Goal: Task Accomplishment & Management: Manage account settings

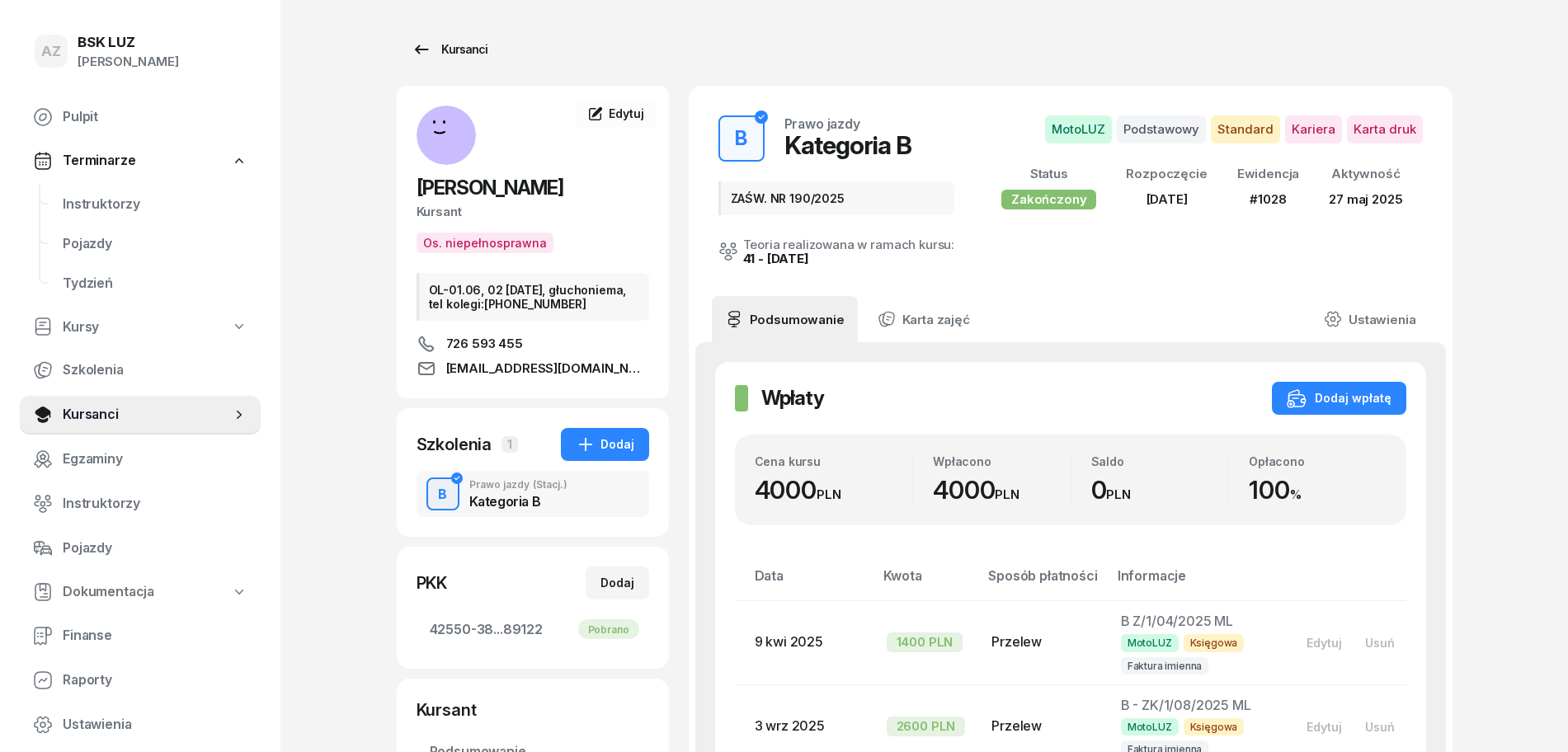
click at [470, 47] on div "Kursanci" at bounding box center [449, 49] width 76 height 20
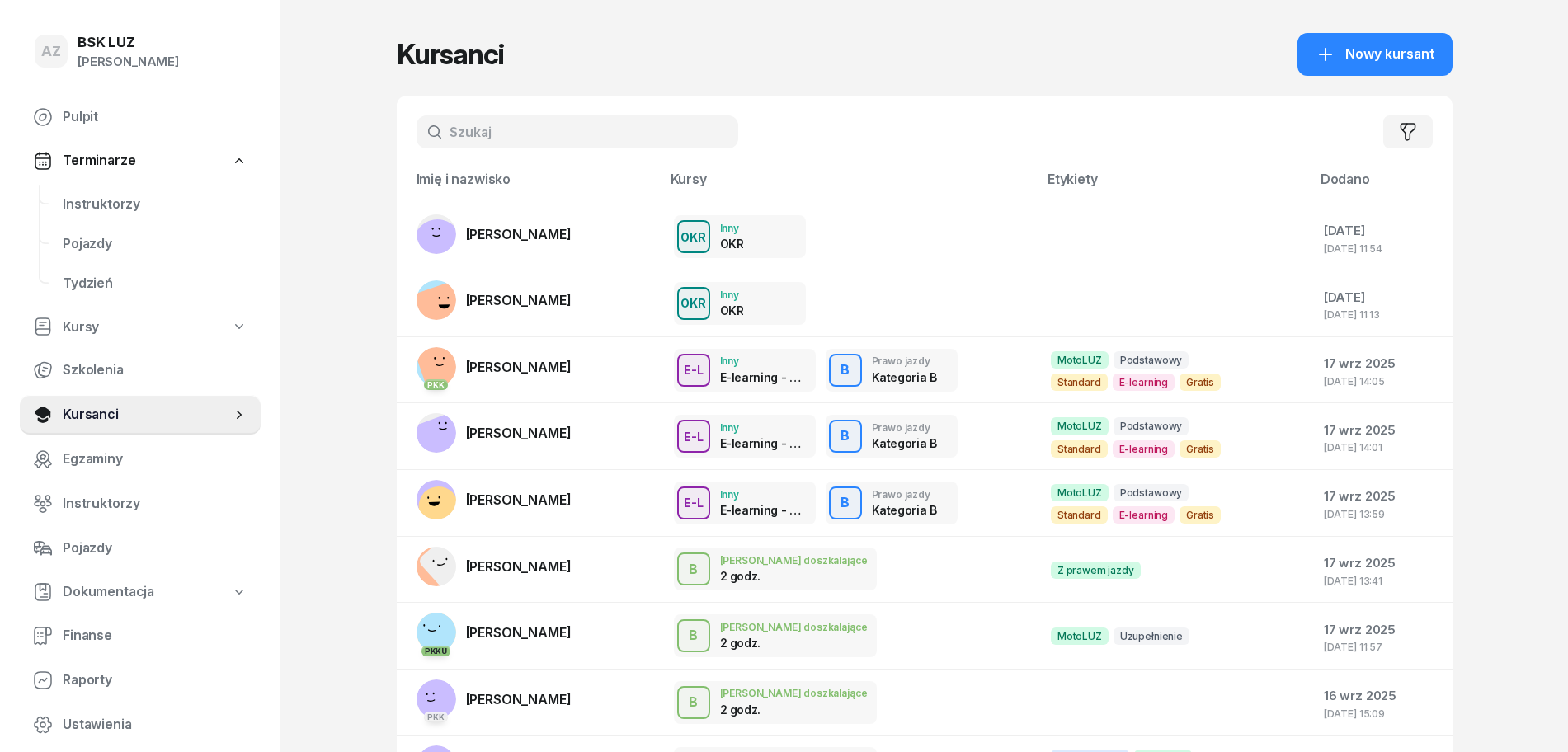
click at [551, 127] on input "text" at bounding box center [577, 132] width 321 height 33
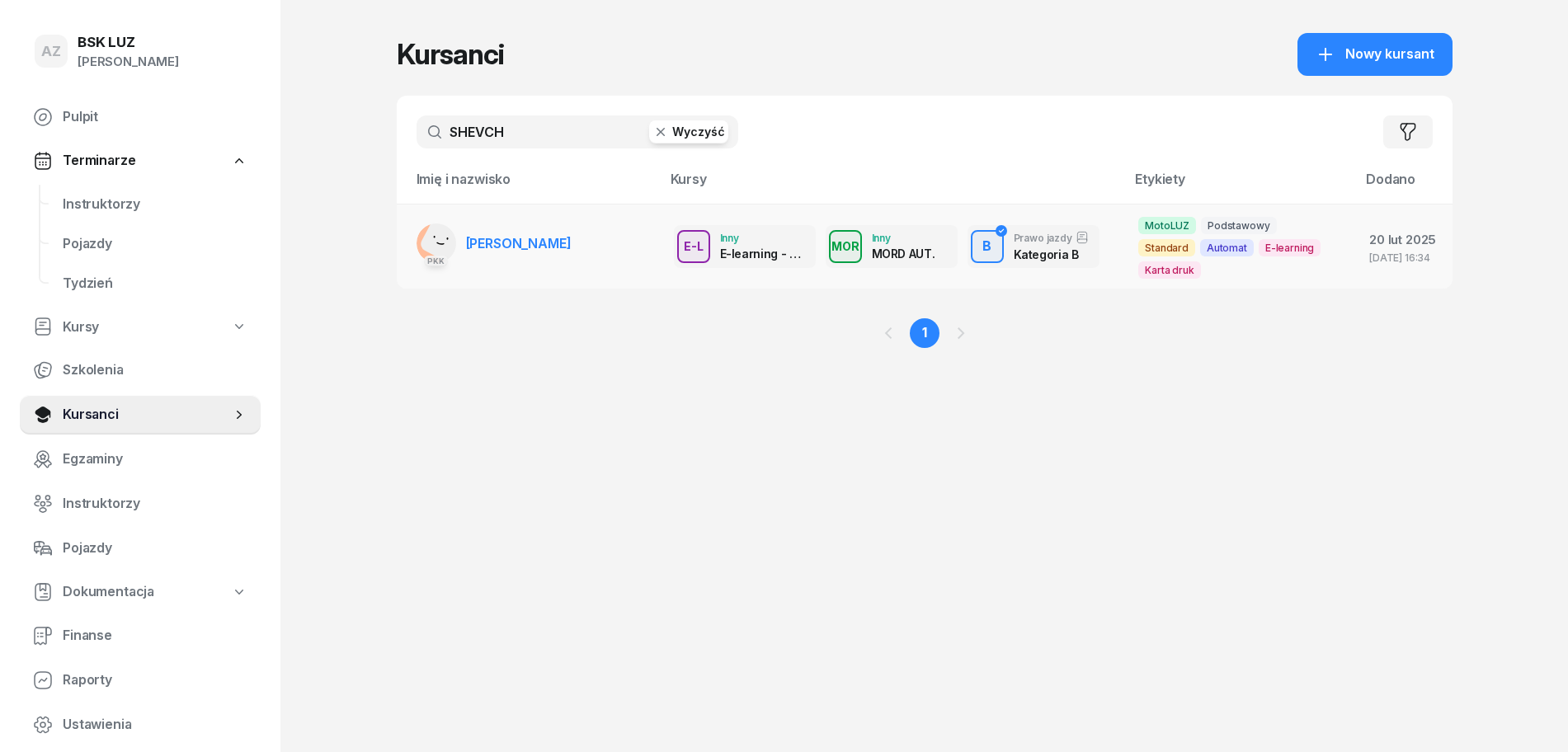
type input "SHEVCH"
click at [572, 245] on span "[PERSON_NAME]" at bounding box center [518, 243] width 105 height 16
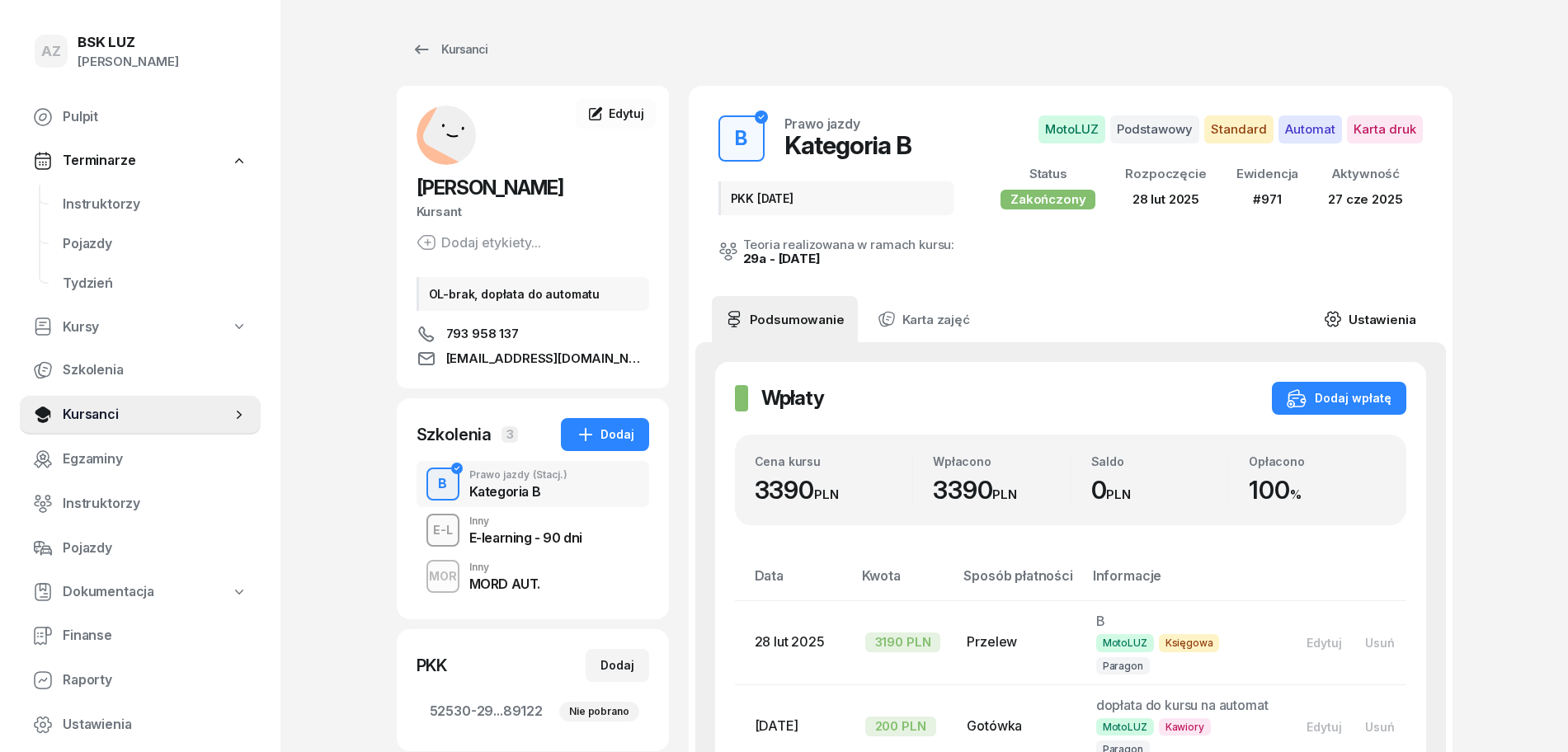
click at [1382, 315] on link "Ustawienia" at bounding box center [1369, 319] width 118 height 46
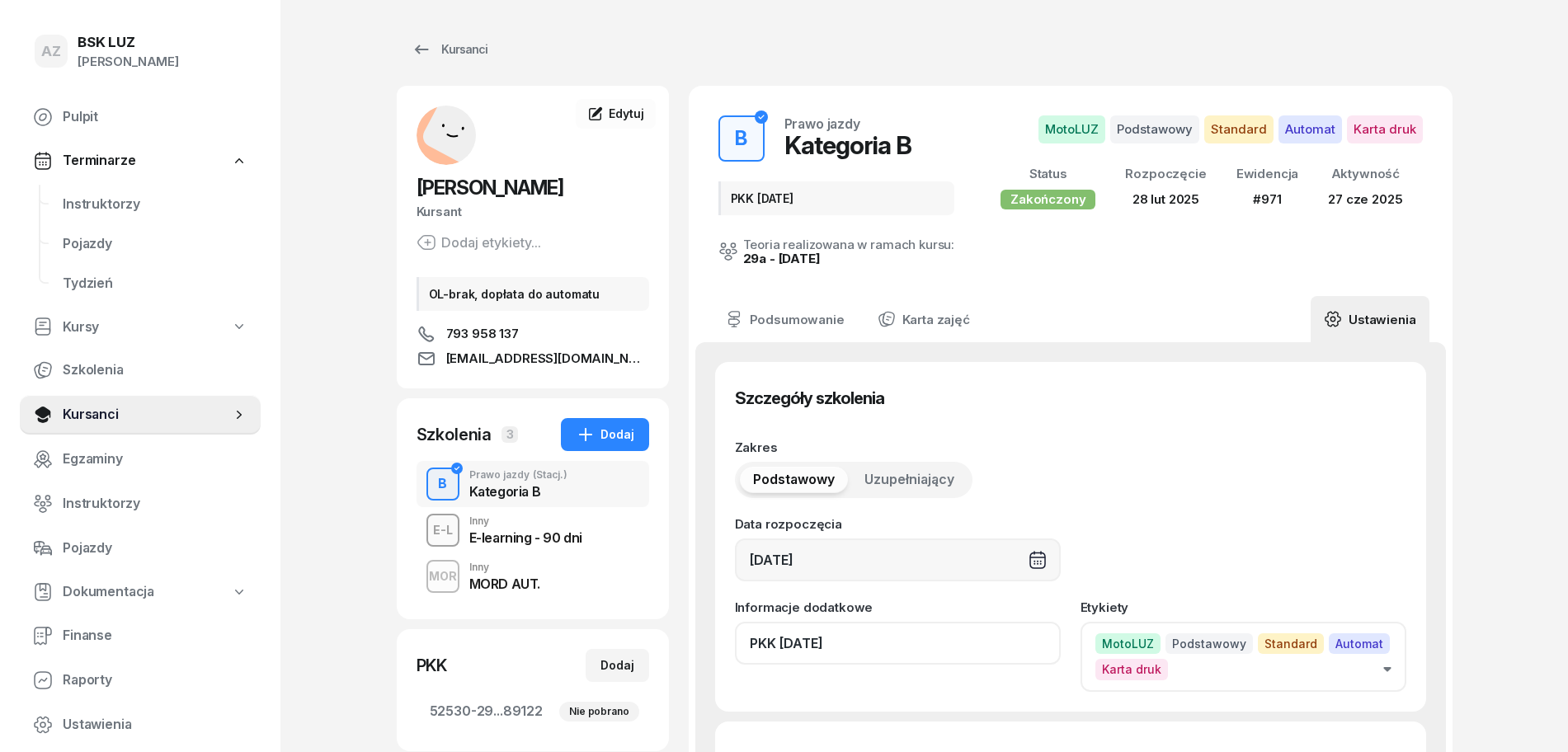
click at [867, 648] on input "PKK [DATE]" at bounding box center [898, 643] width 326 height 43
drag, startPoint x: 943, startPoint y: 641, endPoint x: 857, endPoint y: 659, distance: 87.9
click at [857, 659] on input "PKK [DATE], ZAŚW. NR" at bounding box center [898, 643] width 326 height 43
click at [952, 644] on input "PKK [DATE], ZAŚW. NR" at bounding box center [898, 643] width 326 height 43
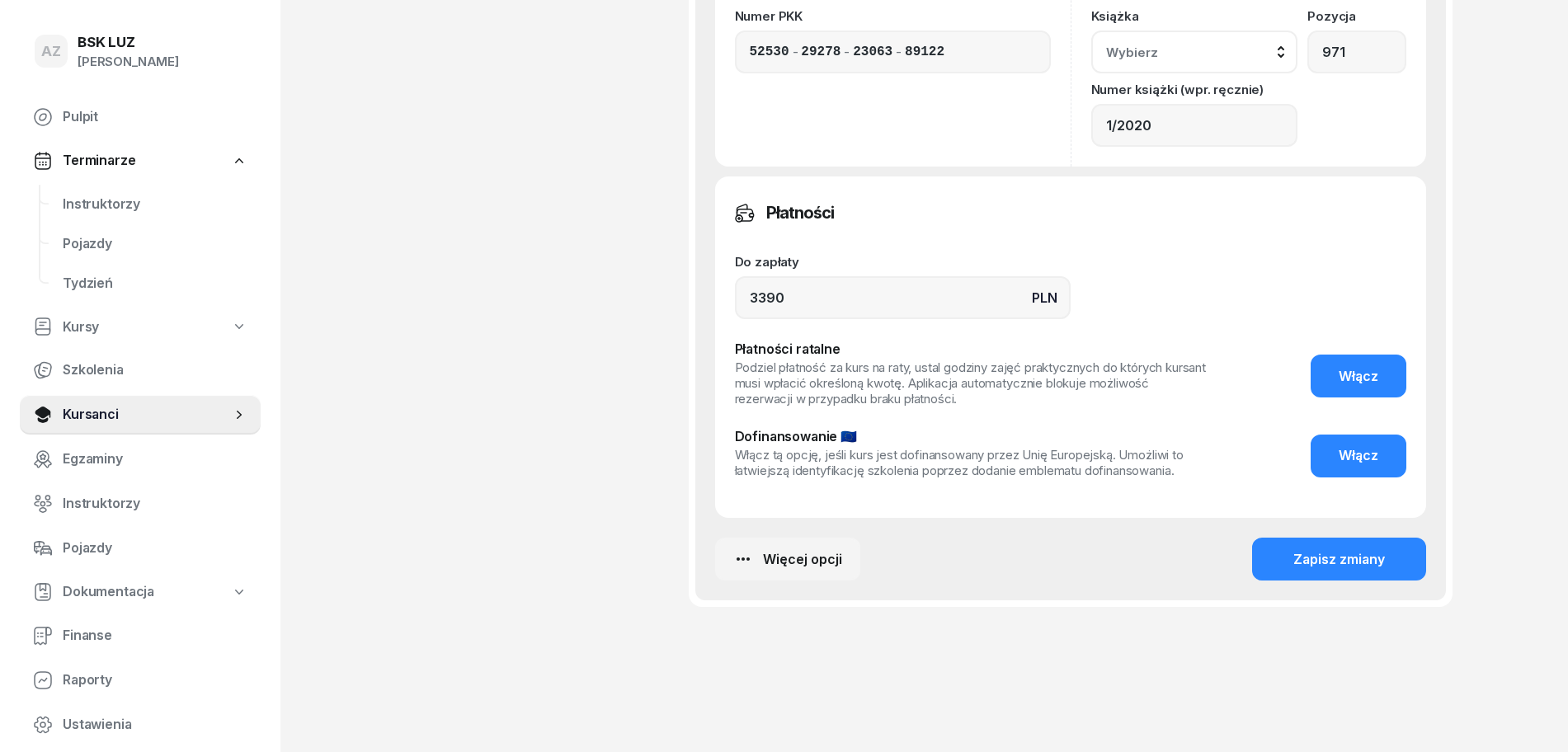
scroll to position [1396, 0]
type input "PKK [DATE], ZAŚW. NR 189/2025"
click at [1343, 549] on div "Zapisz zmiany" at bounding box center [1339, 559] width 92 height 22
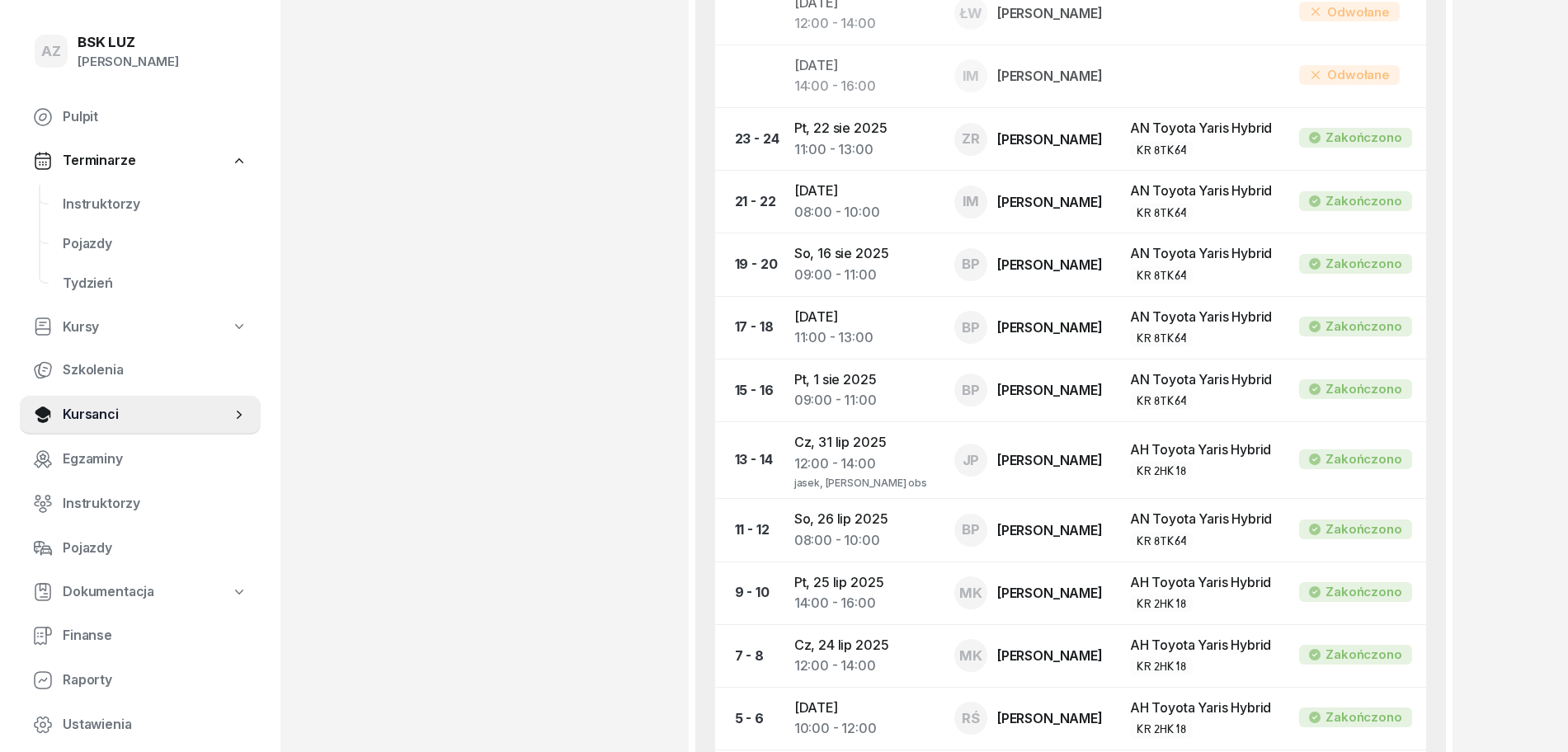
scroll to position [0, 0]
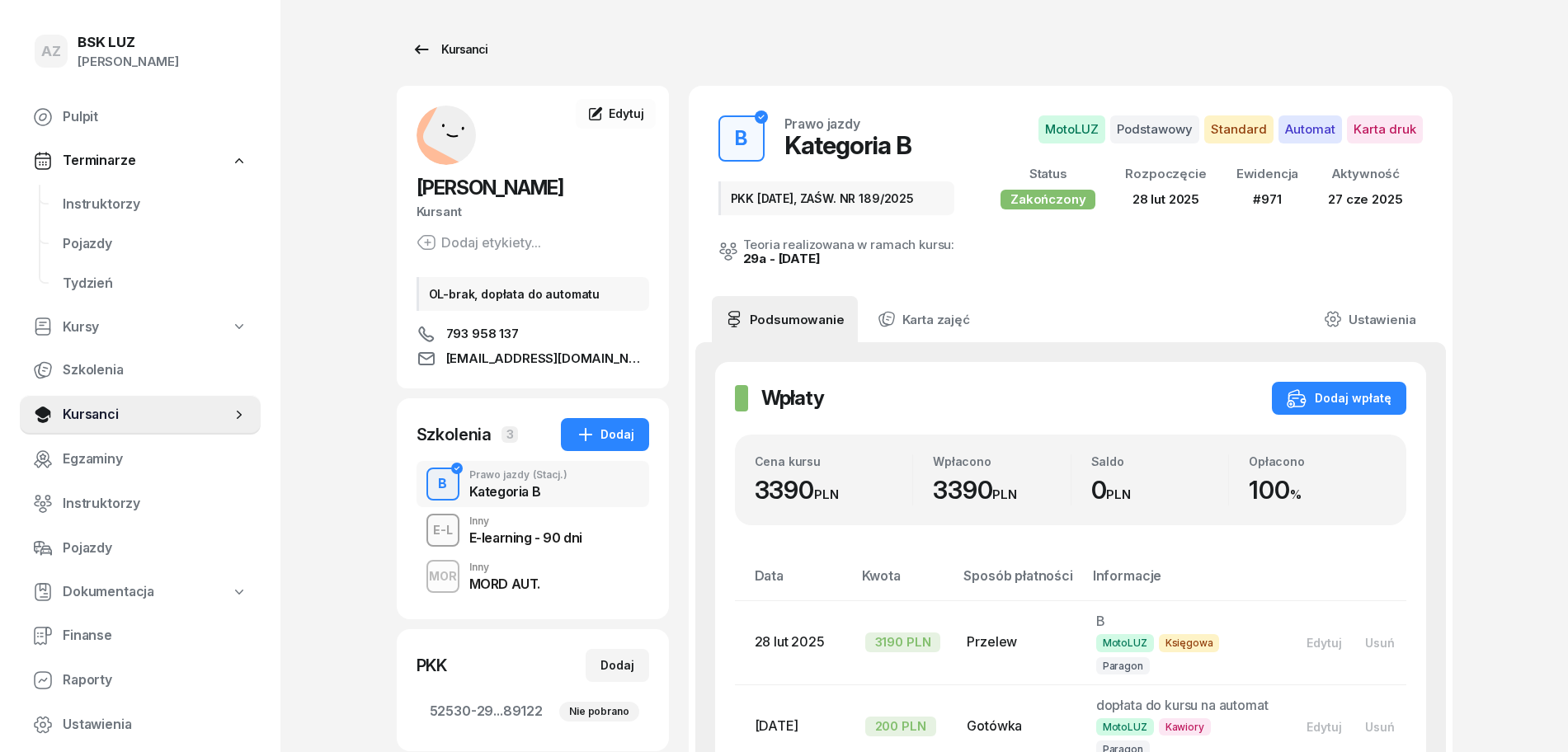
click at [467, 48] on div "Kursanci" at bounding box center [449, 49] width 76 height 20
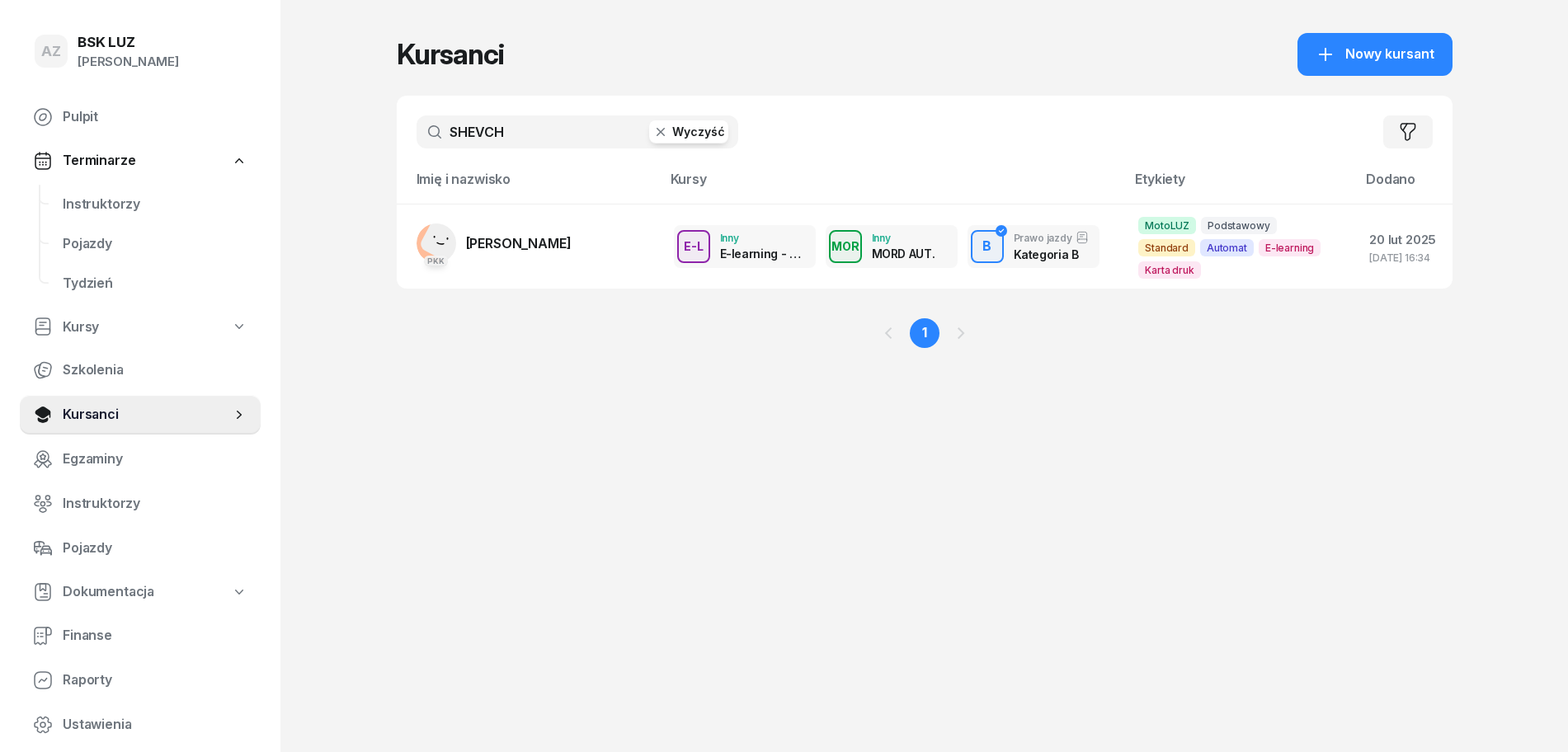
click at [694, 125] on button "Wyczyść" at bounding box center [689, 131] width 79 height 23
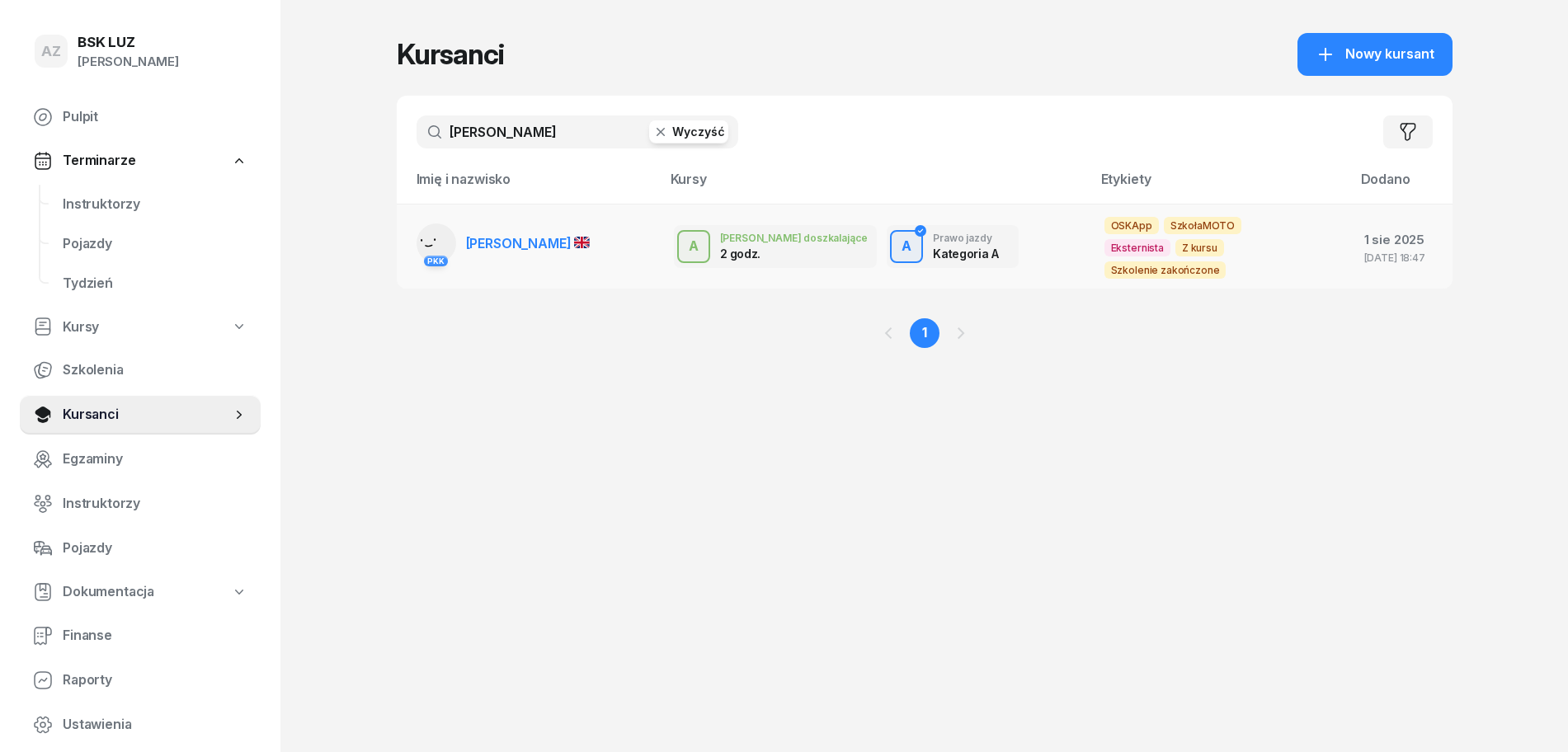
type input "[PERSON_NAME]"
click at [577, 232] on link "PKK [PERSON_NAME]" at bounding box center [503, 243] width 174 height 40
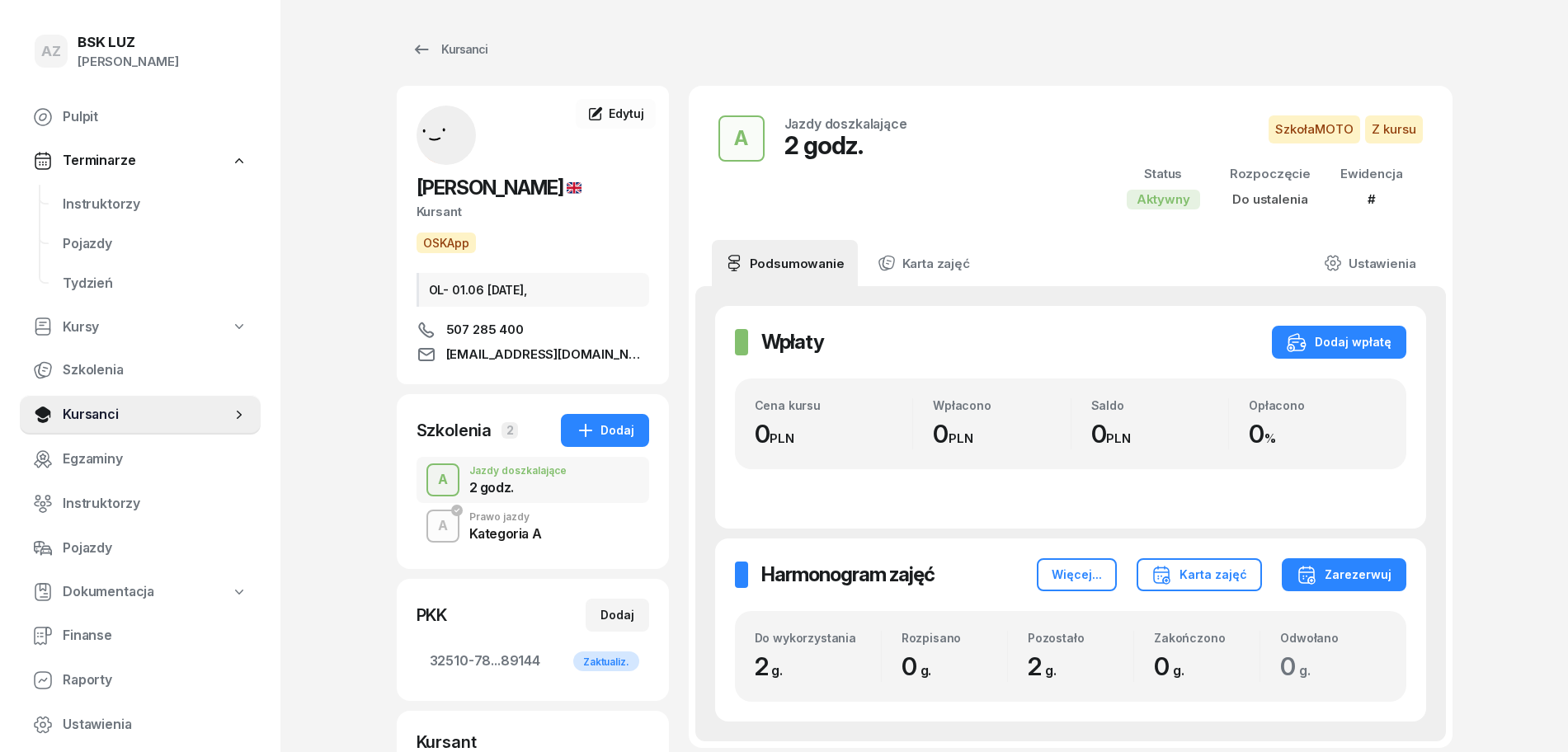
click at [522, 535] on div "Kategoria A" at bounding box center [505, 533] width 73 height 13
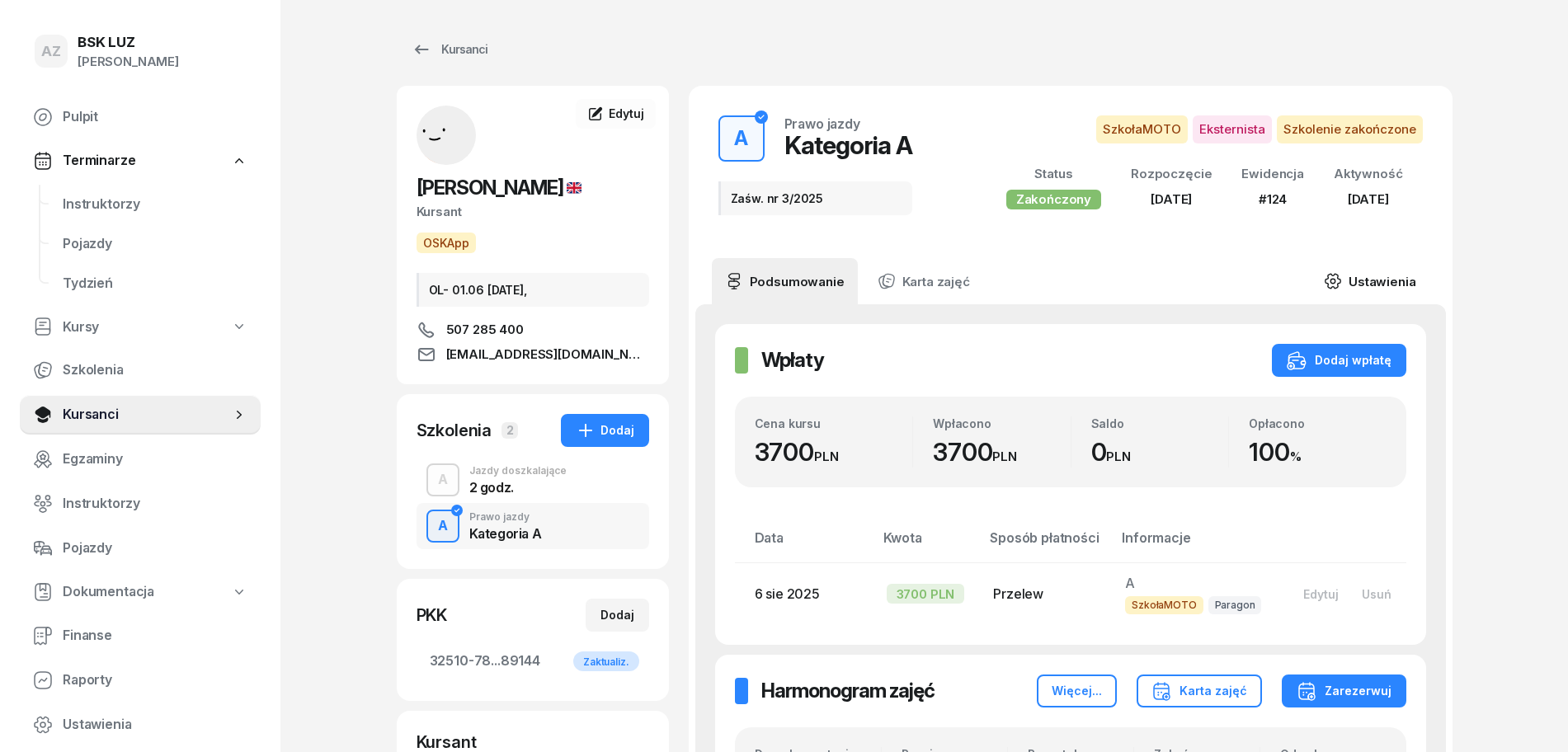
click at [1393, 270] on link "Ustawienia" at bounding box center [1369, 281] width 118 height 46
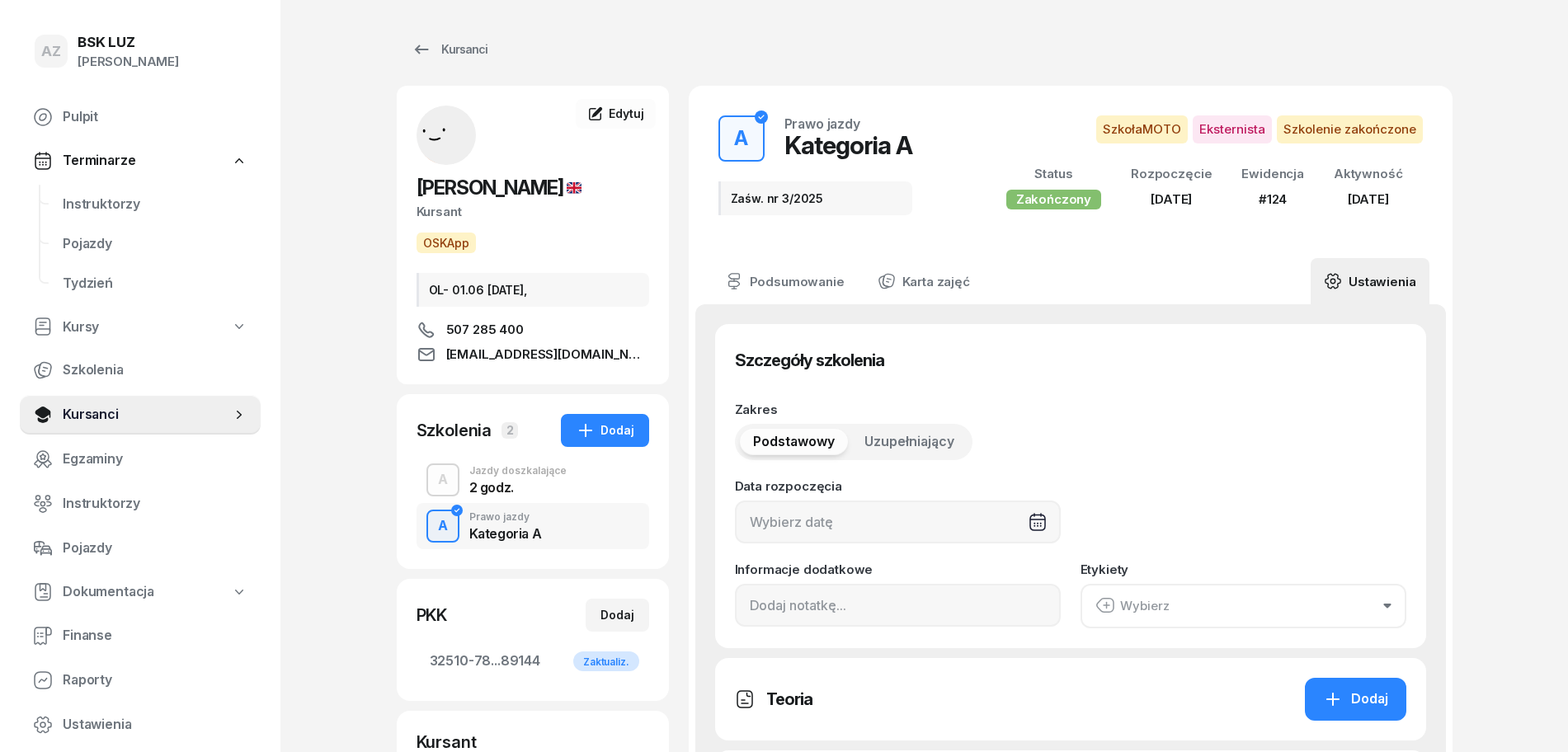
type input "[DATE]"
type input "Zaśw. nr 3/2025"
type input "18"
type input "32510"
type input "78022"
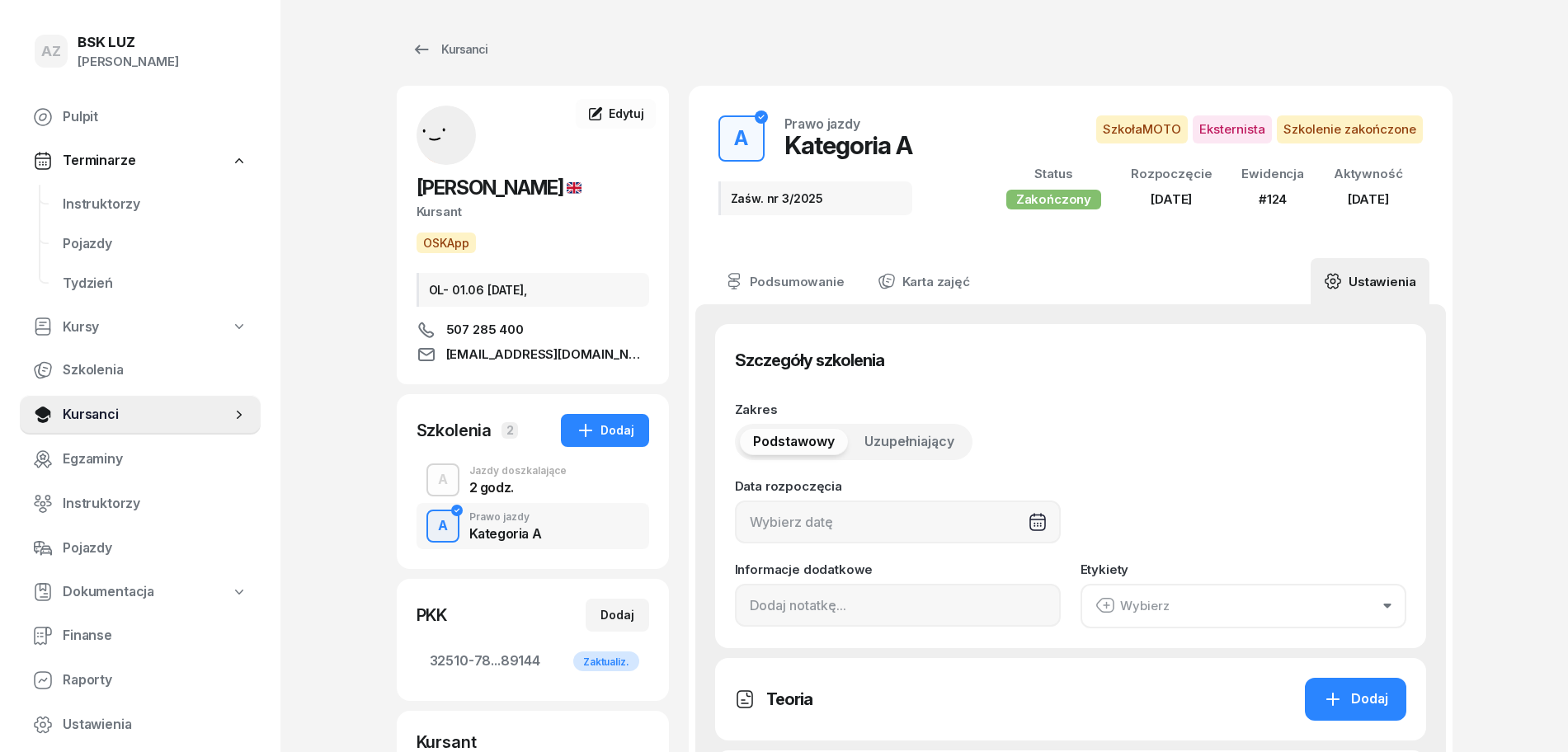
type input "69513"
type input "89144"
type input "124"
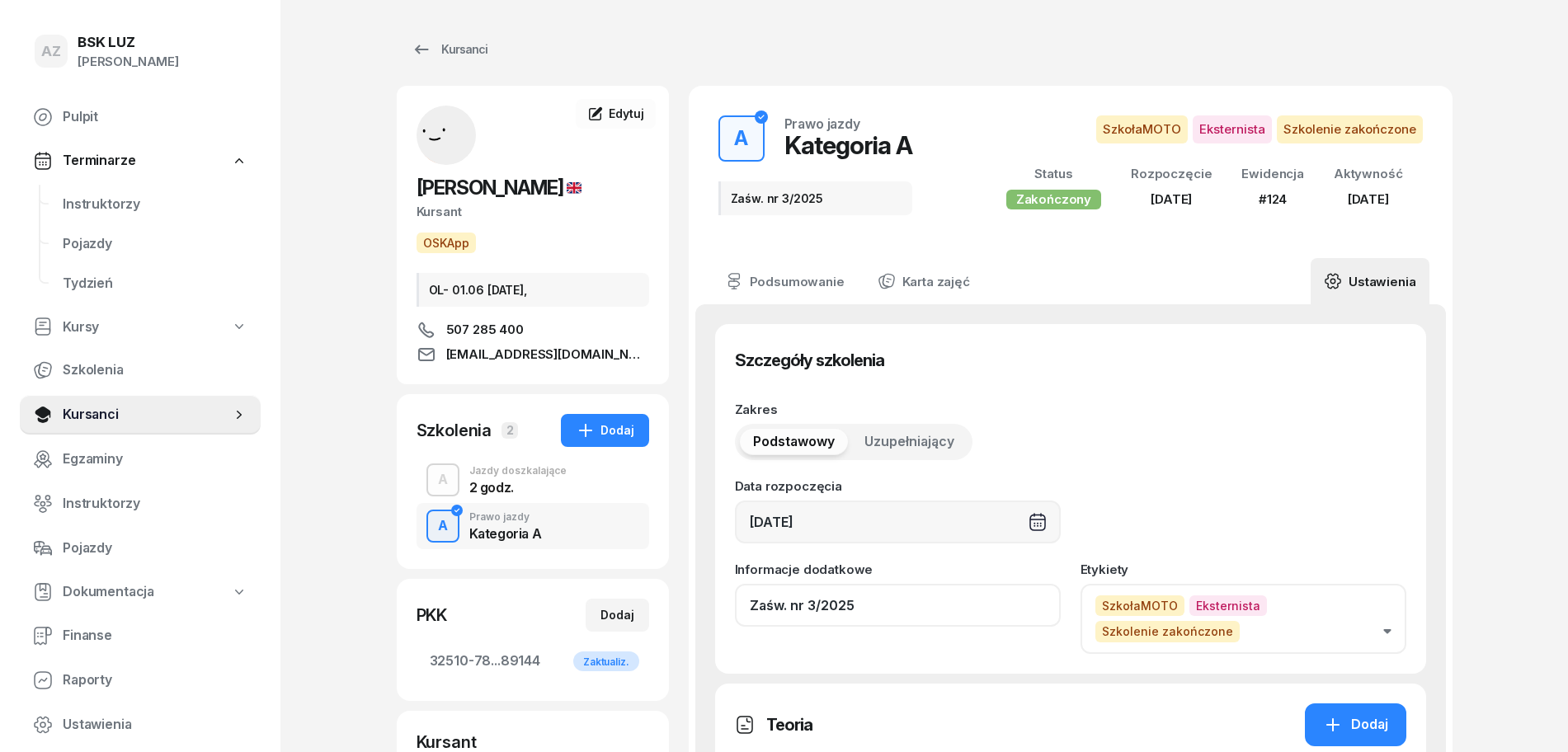
click at [900, 604] on input "Zaśw. nr 3/2025" at bounding box center [898, 605] width 326 height 43
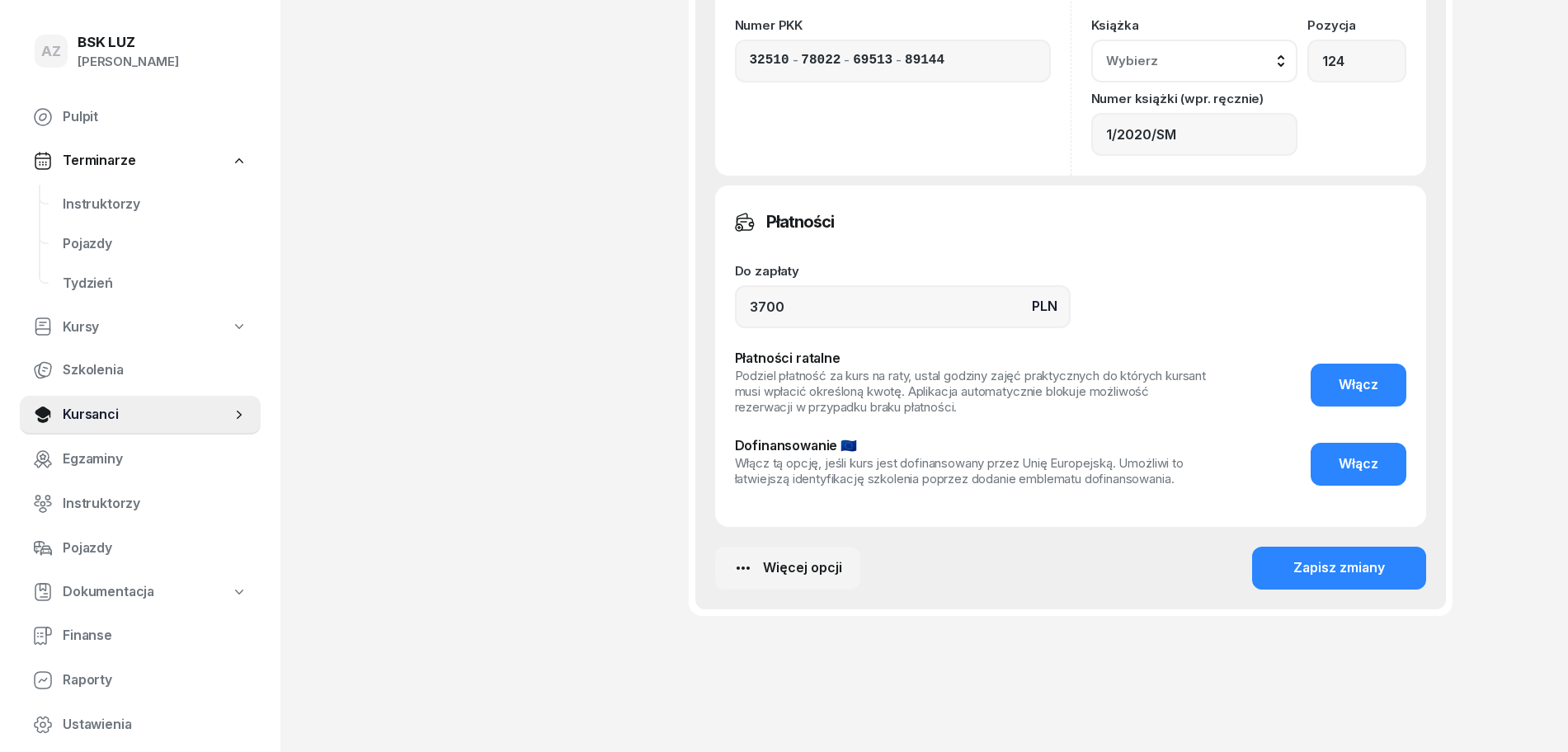
scroll to position [1155, 0]
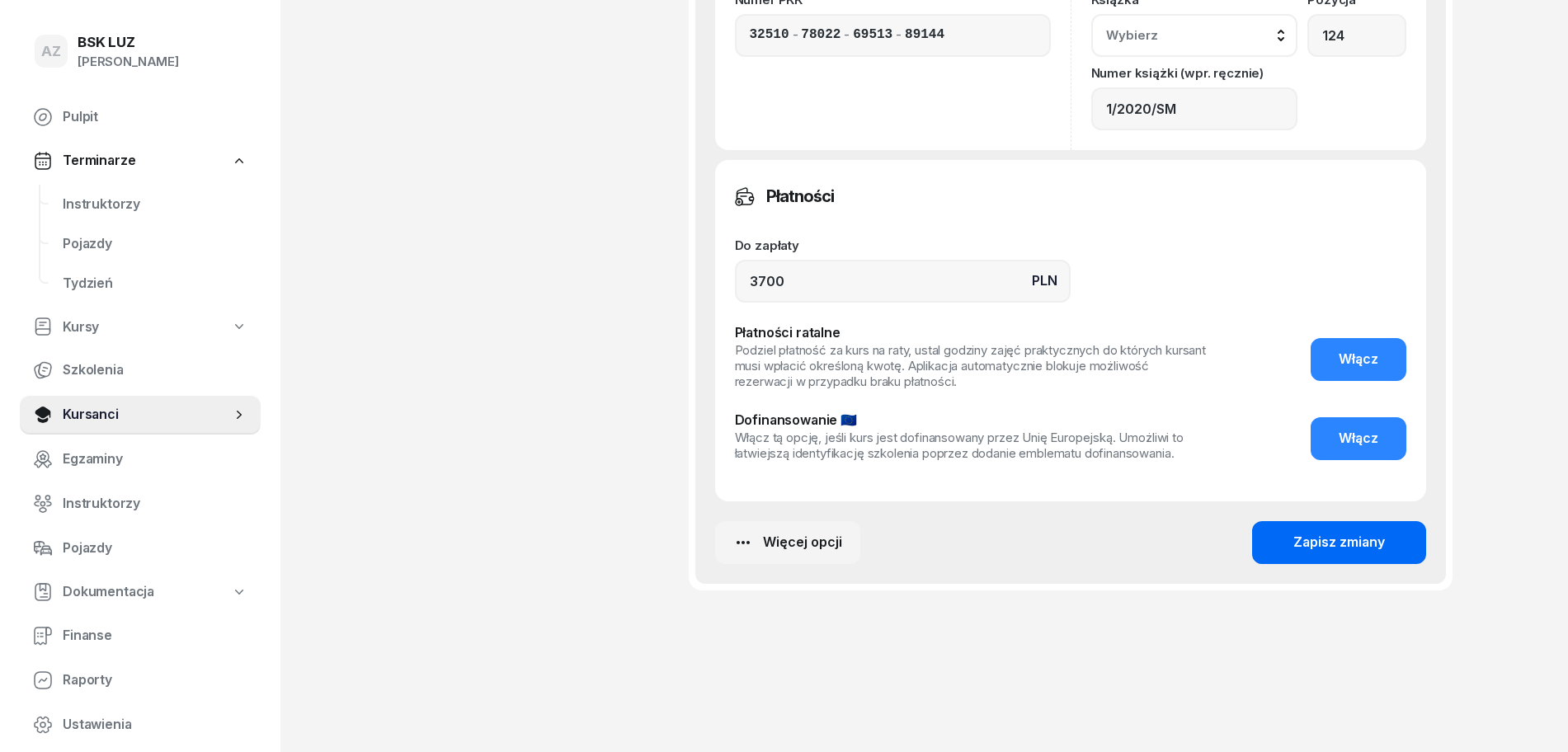
type input "Zaśw. nr 3/2025, 2 h przed egzaminem"
click at [1344, 542] on div "Zapisz zmiany" at bounding box center [1339, 542] width 92 height 22
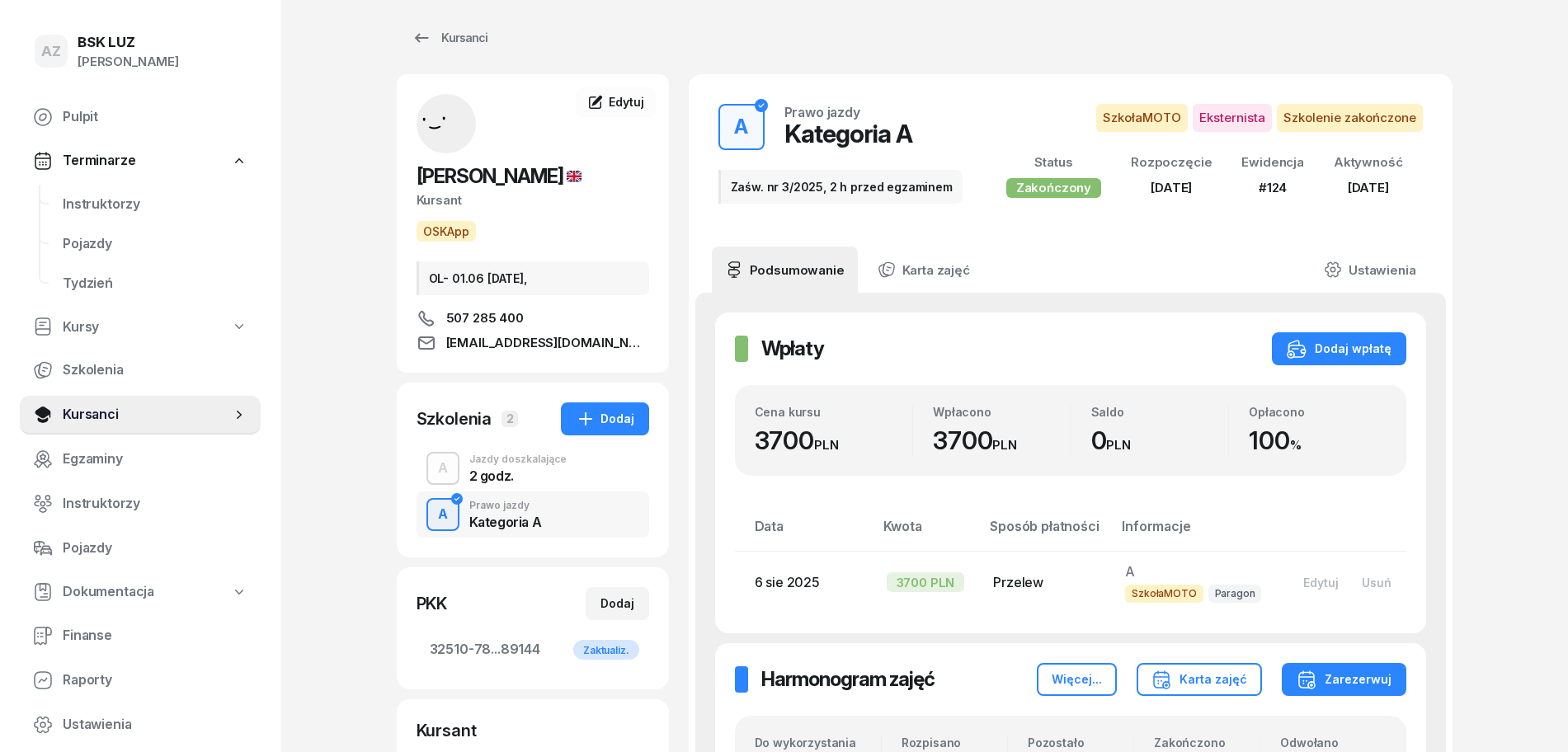
scroll to position [0, 0]
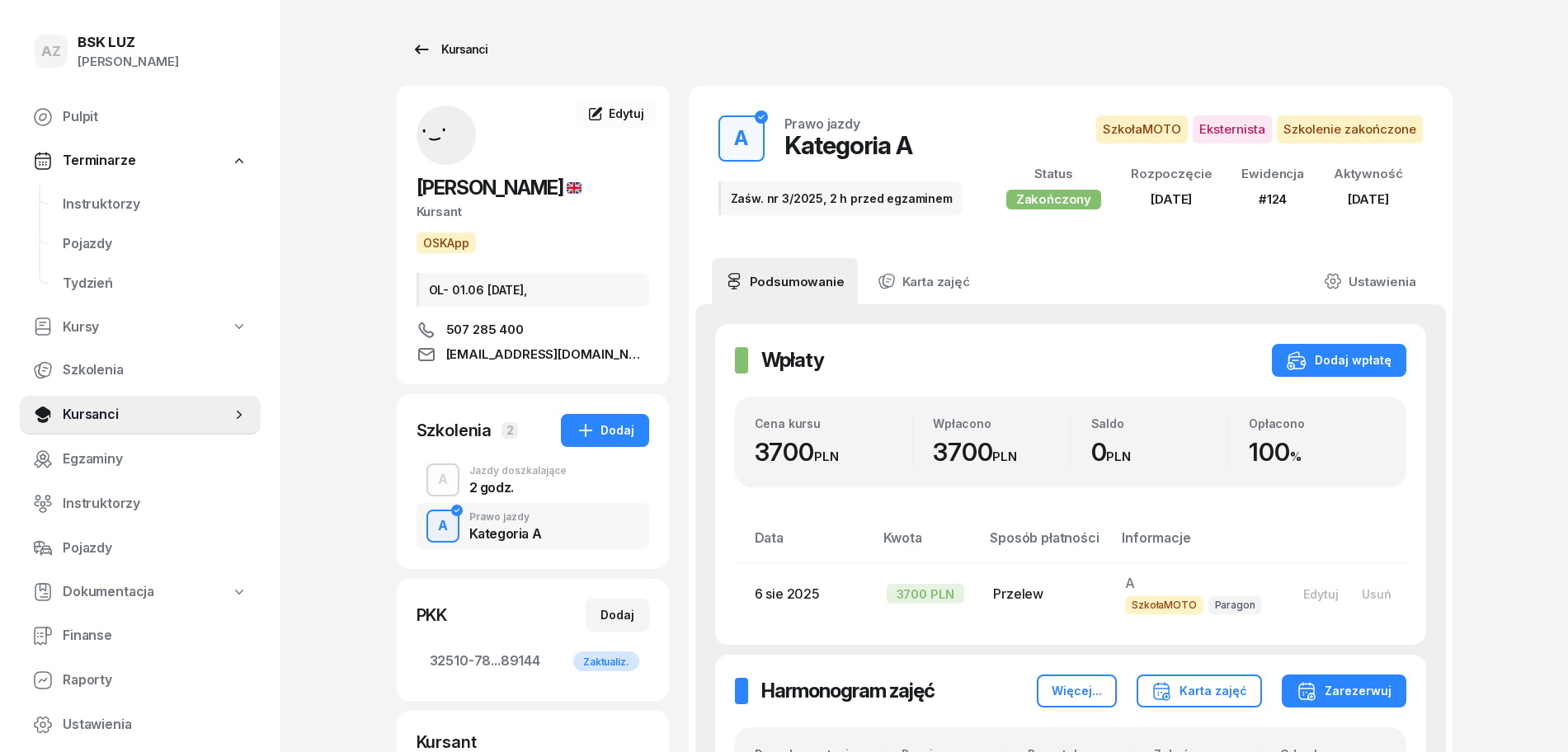
click at [473, 40] on div "Kursanci" at bounding box center [449, 49] width 76 height 20
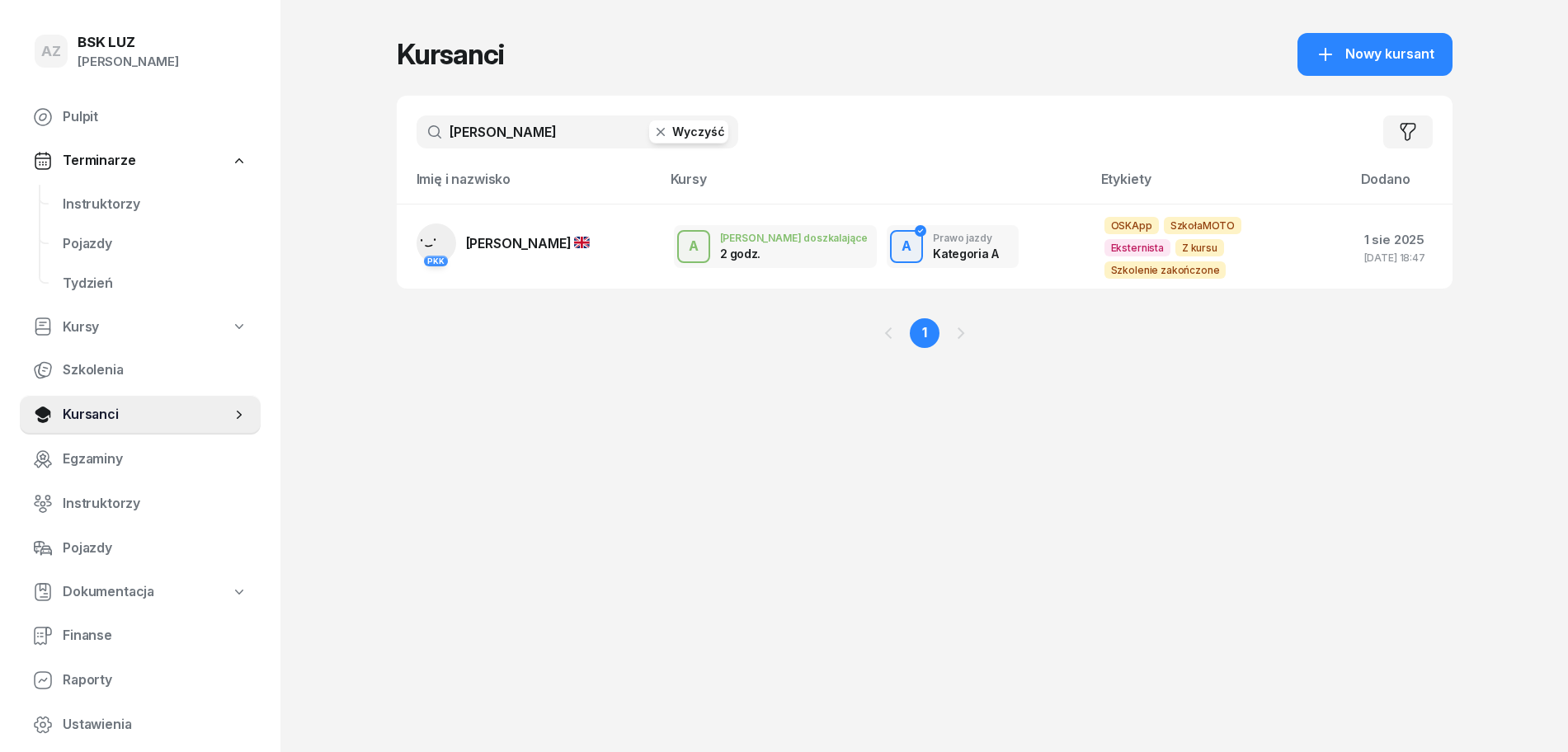
click at [708, 135] on button "Wyczyść" at bounding box center [689, 131] width 79 height 23
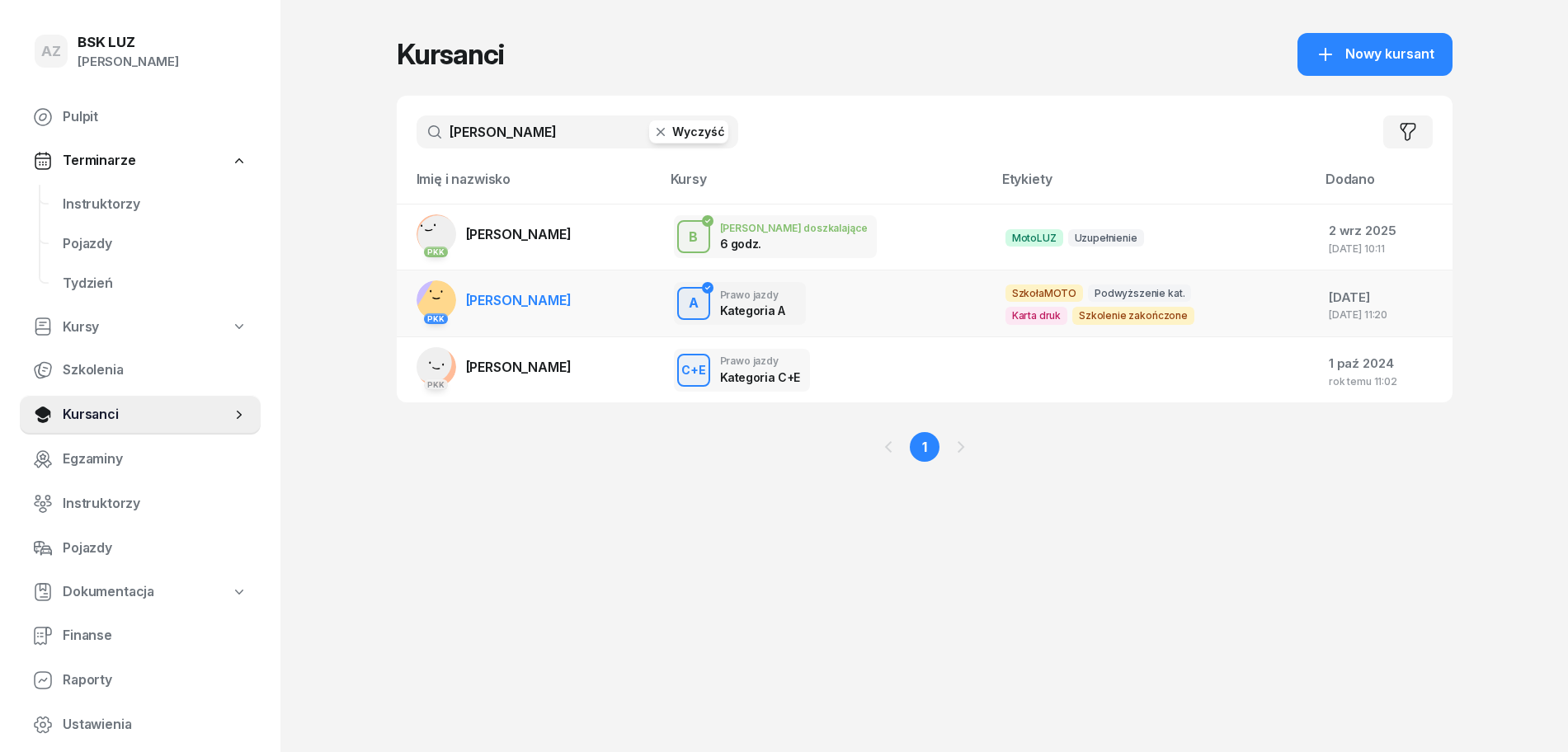
type input "[PERSON_NAME]"
click at [556, 295] on span "[PERSON_NAME]" at bounding box center [518, 300] width 105 height 16
